Goal: Book appointment/travel/reservation

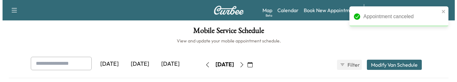
scroll to position [58, 0]
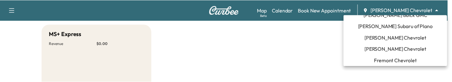
scroll to position [231, 0]
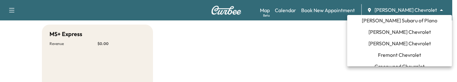
click at [394, 45] on span "[PERSON_NAME] Chevrolet" at bounding box center [400, 43] width 63 height 8
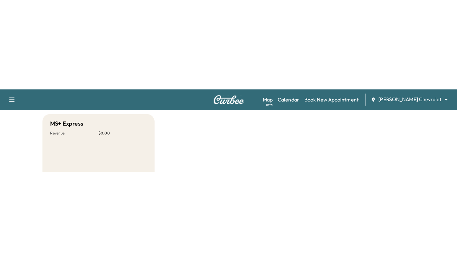
scroll to position [0, 0]
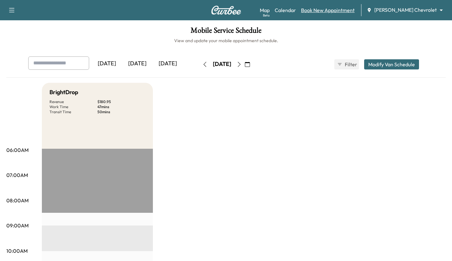
click at [352, 10] on link "Book New Appointment" at bounding box center [328, 10] width 54 height 8
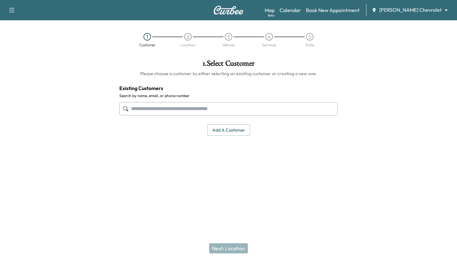
click at [155, 81] on input "text" at bounding box center [228, 108] width 218 height 13
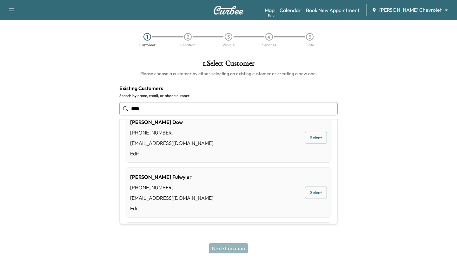
scroll to position [30, 0]
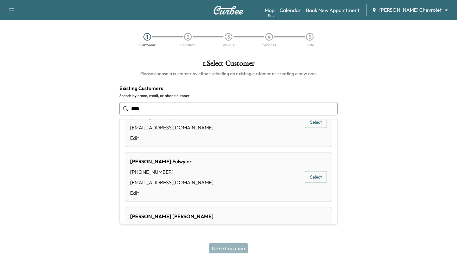
click at [308, 81] on button "Select" at bounding box center [316, 177] width 22 height 12
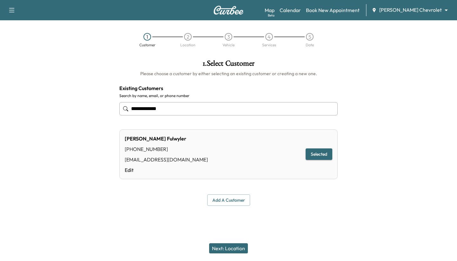
type input "**********"
click at [231, 81] on button "Next: Location" at bounding box center [228, 249] width 39 height 10
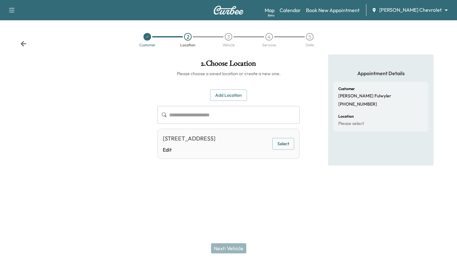
click at [282, 81] on button "Select" at bounding box center [283, 144] width 22 height 12
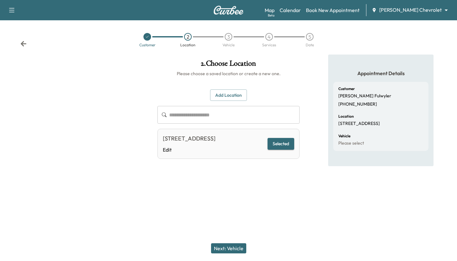
click at [234, 81] on button "Next: Vehicle" at bounding box center [228, 249] width 35 height 10
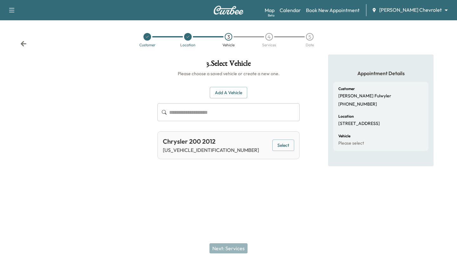
click at [279, 81] on button "Select" at bounding box center [283, 146] width 22 height 12
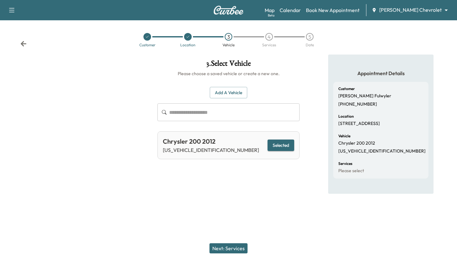
click at [235, 81] on button "Next: Services" at bounding box center [229, 249] width 38 height 10
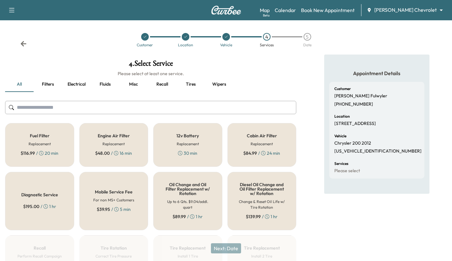
click at [195, 81] on h6 "Replacement" at bounding box center [188, 144] width 22 height 6
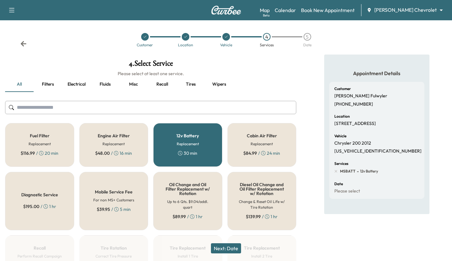
click at [220, 81] on button "Next: Date" at bounding box center [226, 249] width 30 height 10
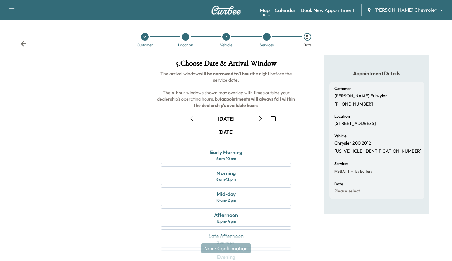
click at [276, 81] on button "button" at bounding box center [273, 119] width 11 height 10
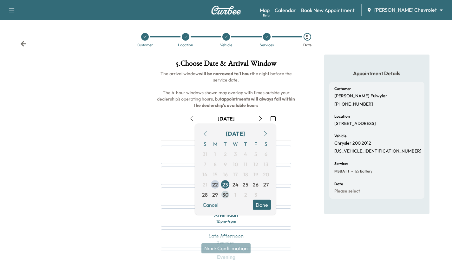
click at [224, 81] on span "30" at bounding box center [226, 195] width 6 height 8
click at [259, 81] on button "Done" at bounding box center [262, 205] width 18 height 10
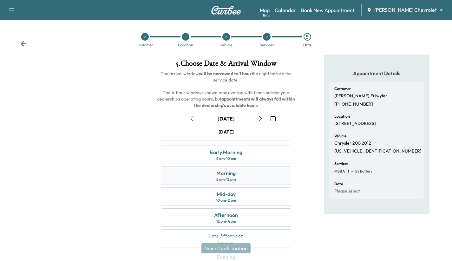
click at [247, 81] on div "Morning 8 am - 12 pm" at bounding box center [226, 176] width 130 height 18
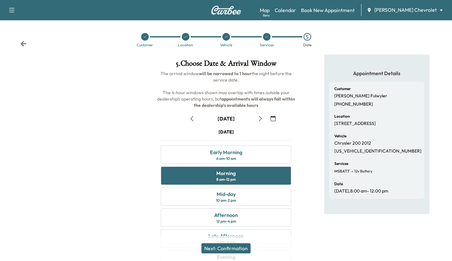
click at [221, 81] on button "Next: Confirmation" at bounding box center [226, 249] width 49 height 10
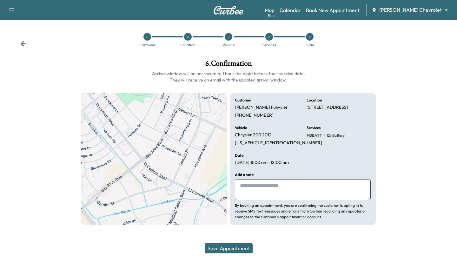
click at [221, 81] on button "Save Appointment" at bounding box center [229, 249] width 48 height 10
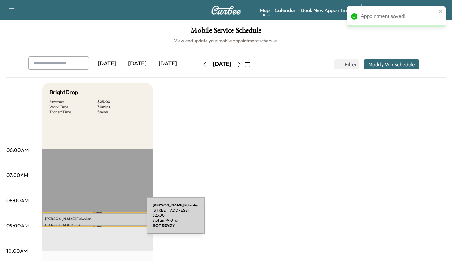
click at [99, 81] on p "[PERSON_NAME]" at bounding box center [97, 219] width 105 height 5
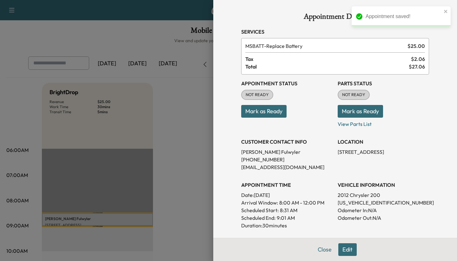
click at [335, 81] on div "Close Edit" at bounding box center [335, 249] width 244 height 23
click at [338, 81] on button "Edit" at bounding box center [347, 250] width 18 height 13
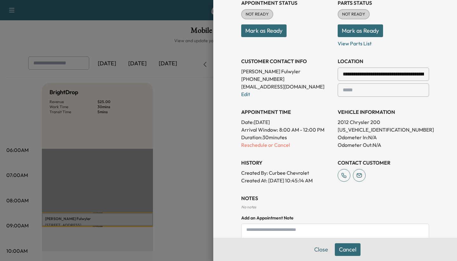
scroll to position [94, 0]
click at [255, 81] on p "Reschedule or Cancel" at bounding box center [286, 145] width 91 height 8
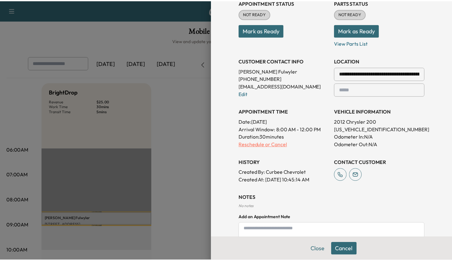
scroll to position [0, 0]
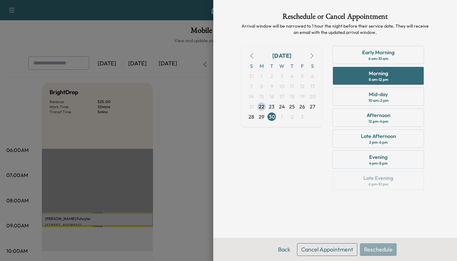
click at [321, 81] on button "Cancel Appointment" at bounding box center [327, 250] width 60 height 13
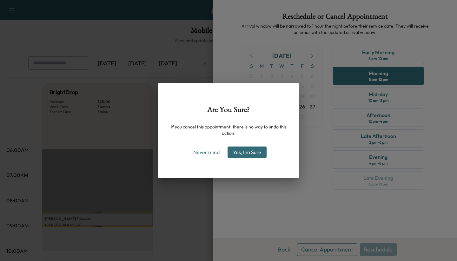
click at [245, 81] on button "Yes, I'm Sure" at bounding box center [247, 152] width 39 height 11
